Goal: Information Seeking & Learning: Learn about a topic

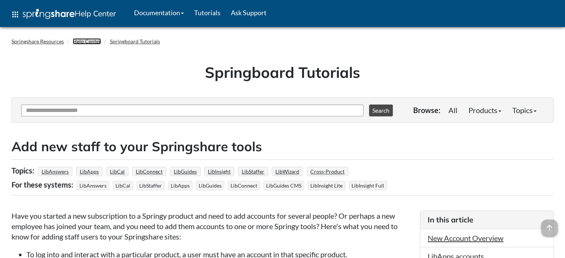
click at [97, 40] on link "Help Center" at bounding box center [87, 41] width 28 height 6
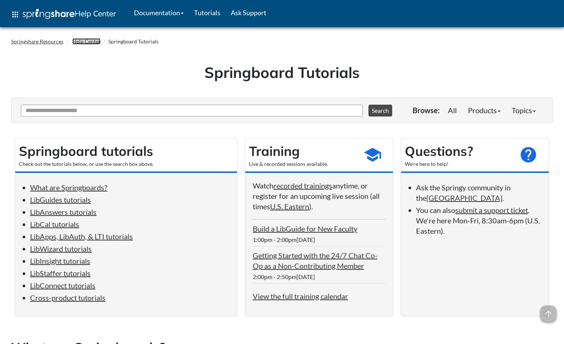
click at [89, 39] on link "Help Center" at bounding box center [86, 41] width 28 height 6
click at [167, 13] on link "Documentation" at bounding box center [159, 12] width 60 height 19
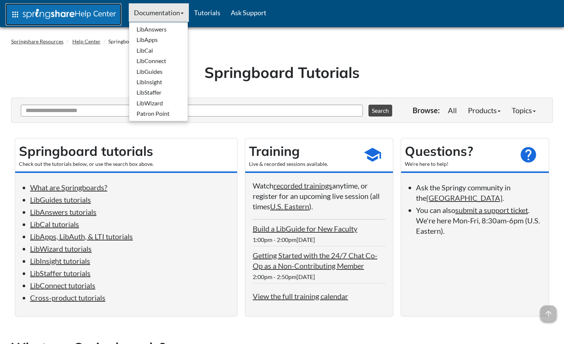
click at [104, 14] on span "Help Center" at bounding box center [96, 14] width 42 height 10
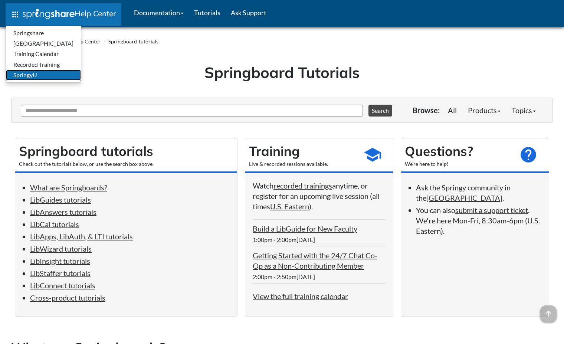
click at [45, 74] on link "SpringyU" at bounding box center [43, 75] width 75 height 10
